Goal: Find specific page/section: Find specific page/section

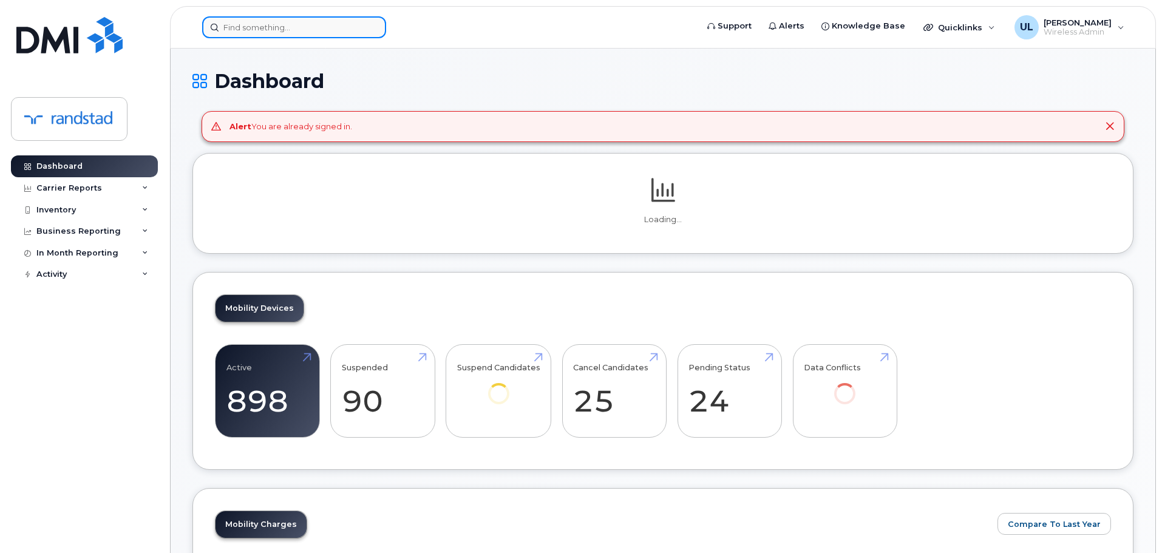
click at [310, 31] on input at bounding box center [294, 27] width 184 height 22
paste input "5142585936"
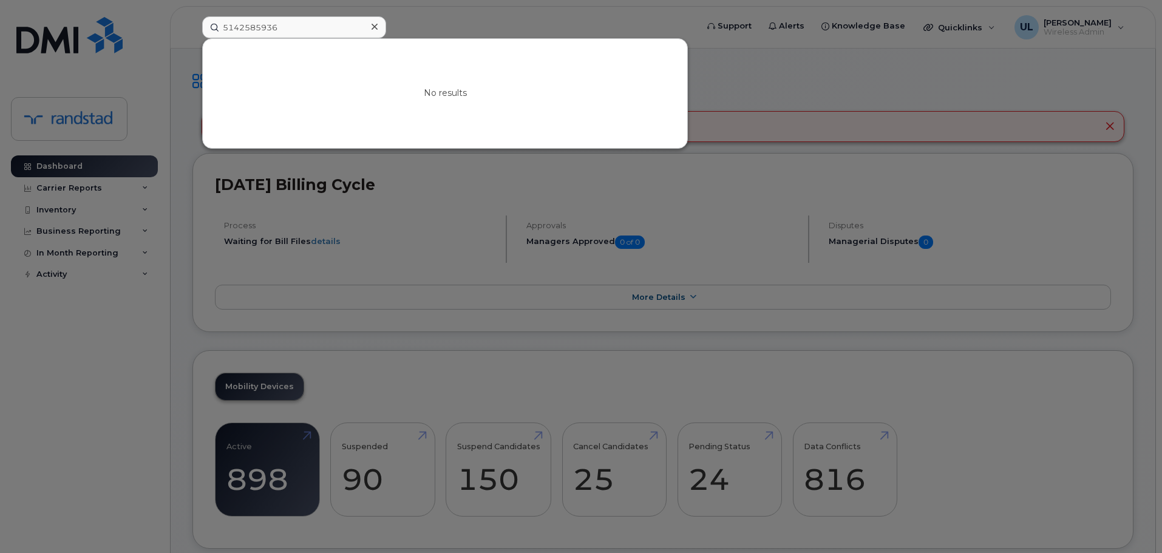
click at [274, 13] on div at bounding box center [581, 276] width 1162 height 553
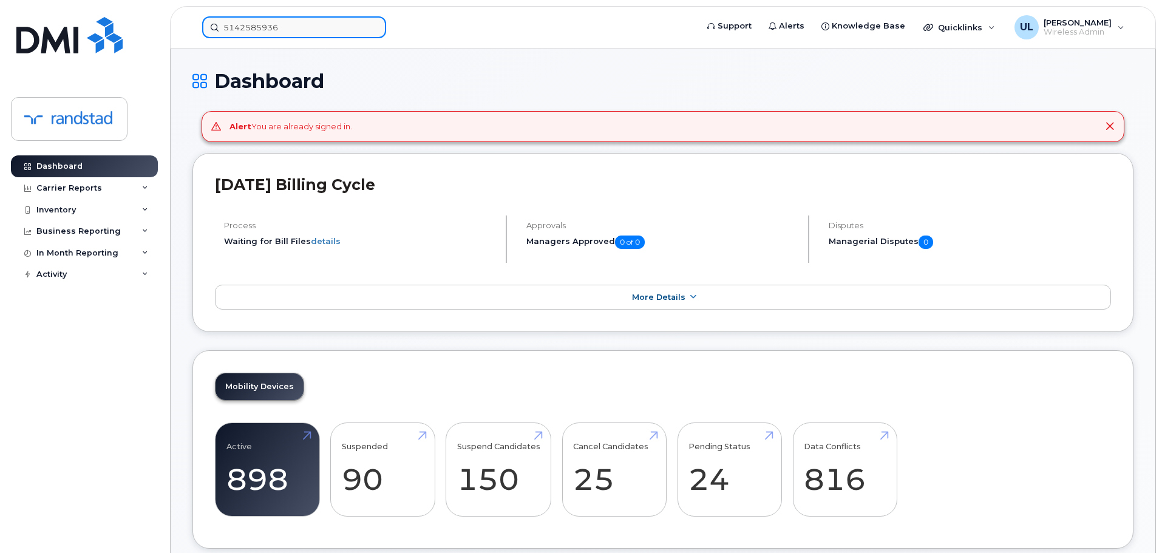
click at [279, 22] on input "5142585936" at bounding box center [294, 27] width 184 height 22
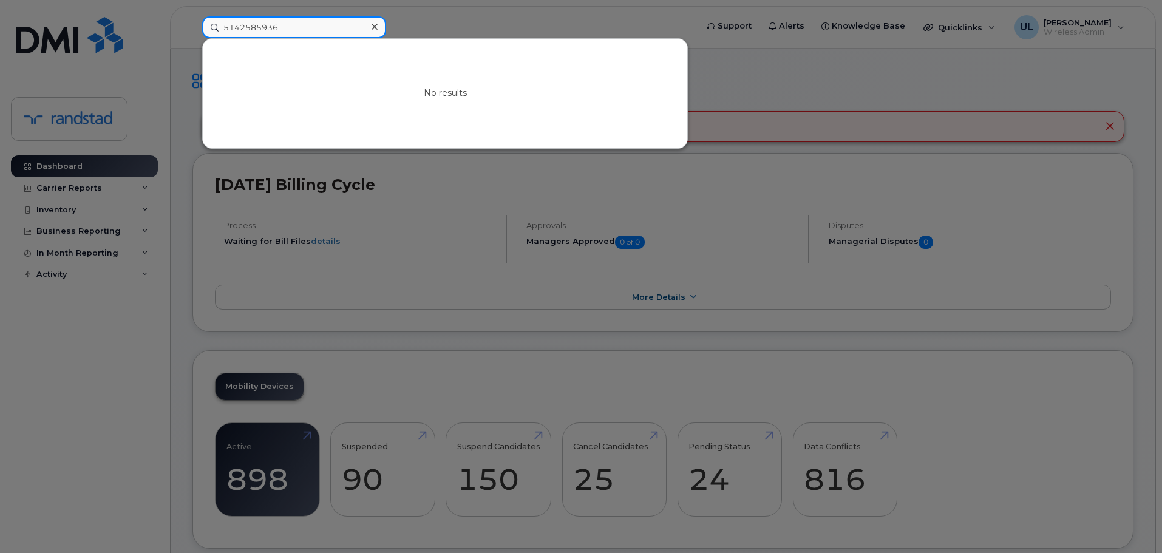
click at [280, 22] on input "5142585936" at bounding box center [294, 27] width 184 height 22
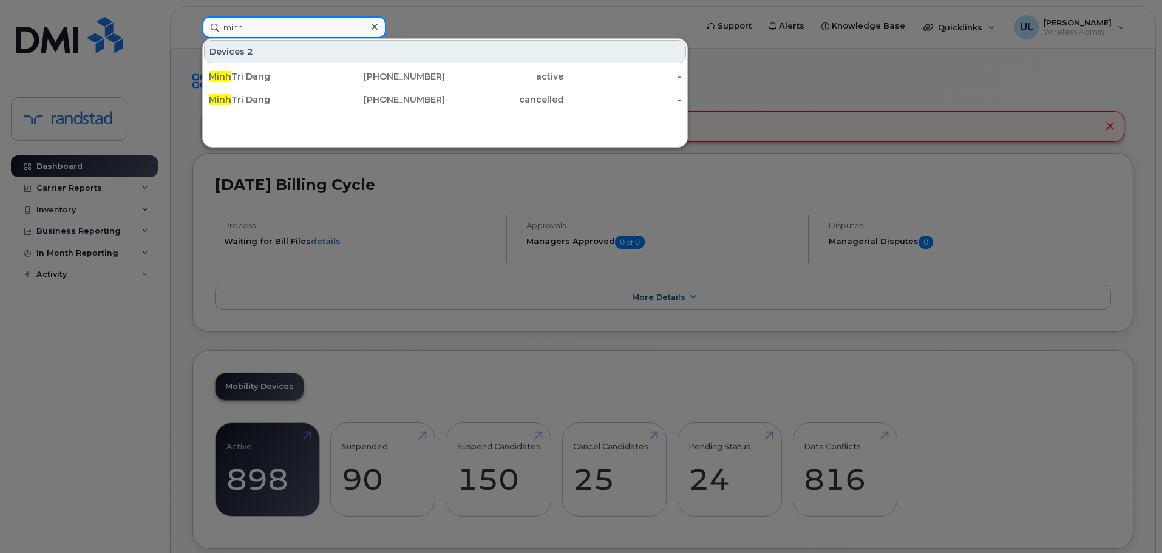
type input "minh"
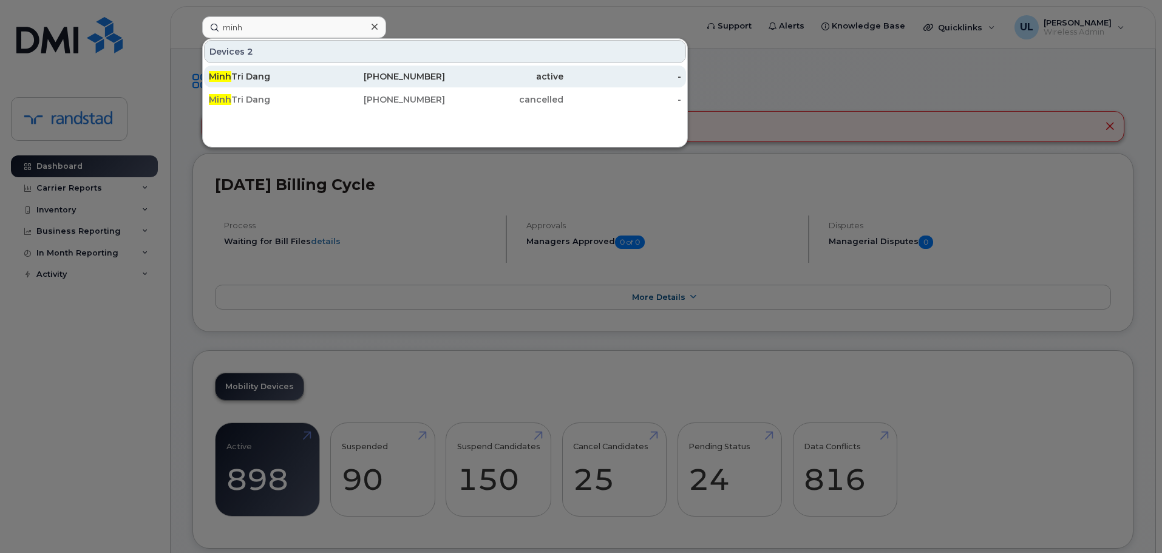
click at [293, 78] on div "Minh Tri Dang" at bounding box center [268, 76] width 118 height 12
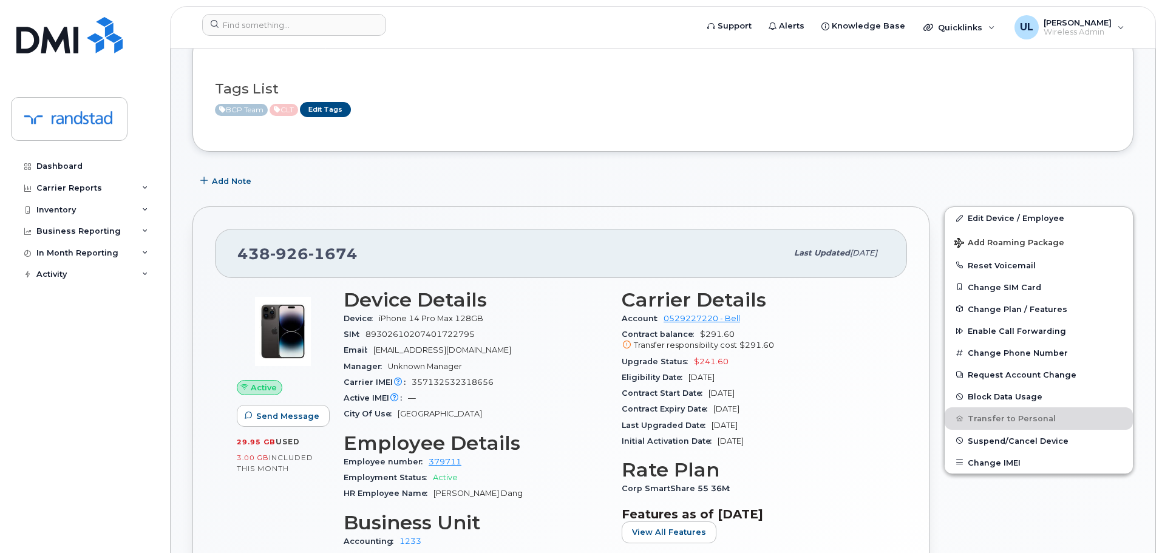
scroll to position [182, 0]
